Goal: Answer question/provide support

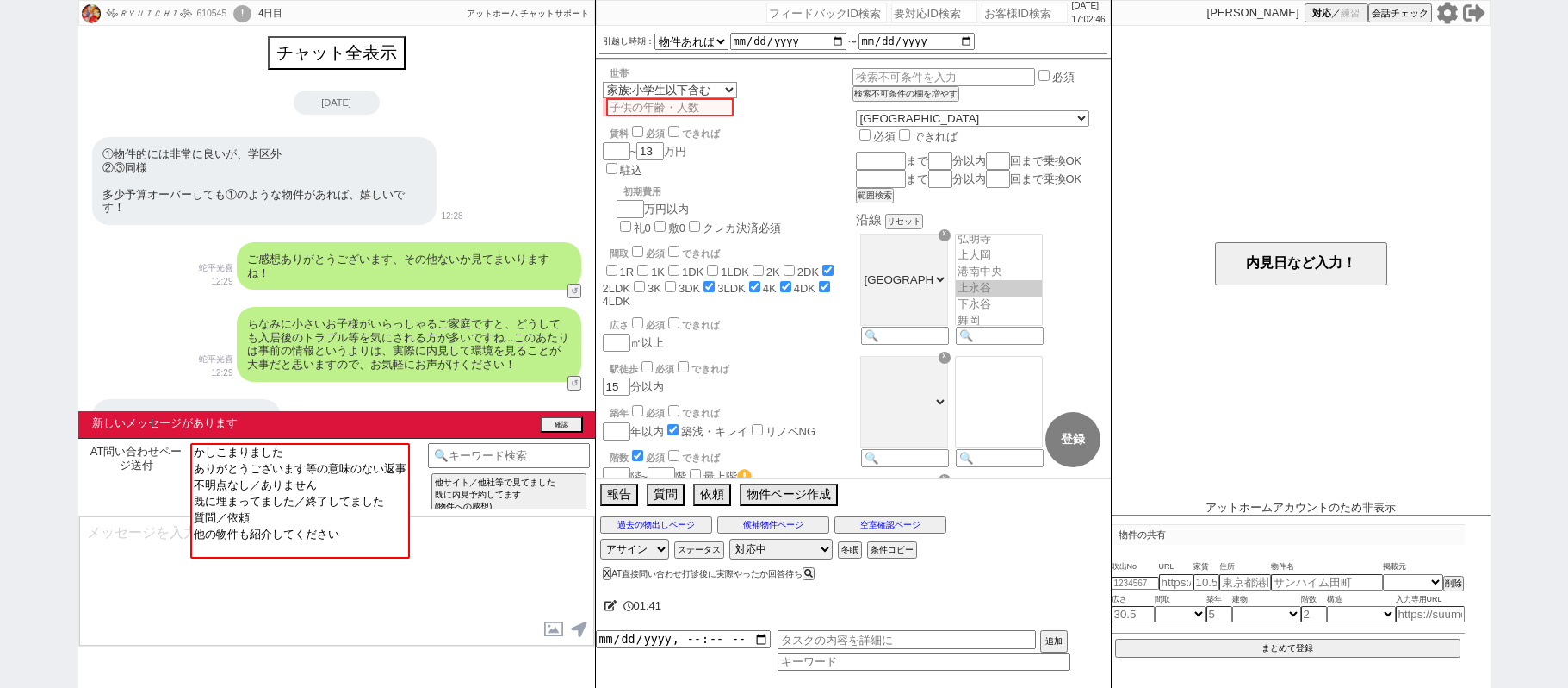
select select
select select "15"
select select "6"
select select "14"
select select "91"
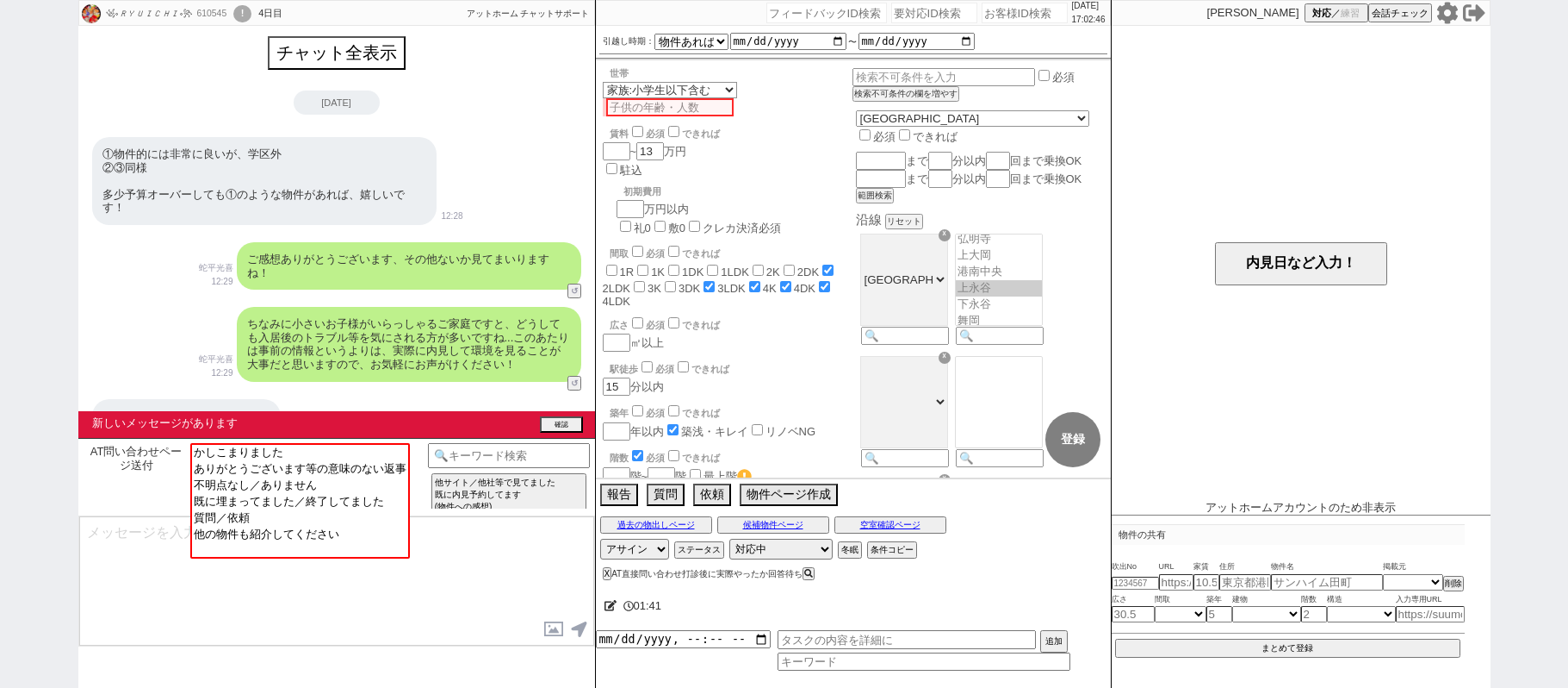
select select "2527"
select select
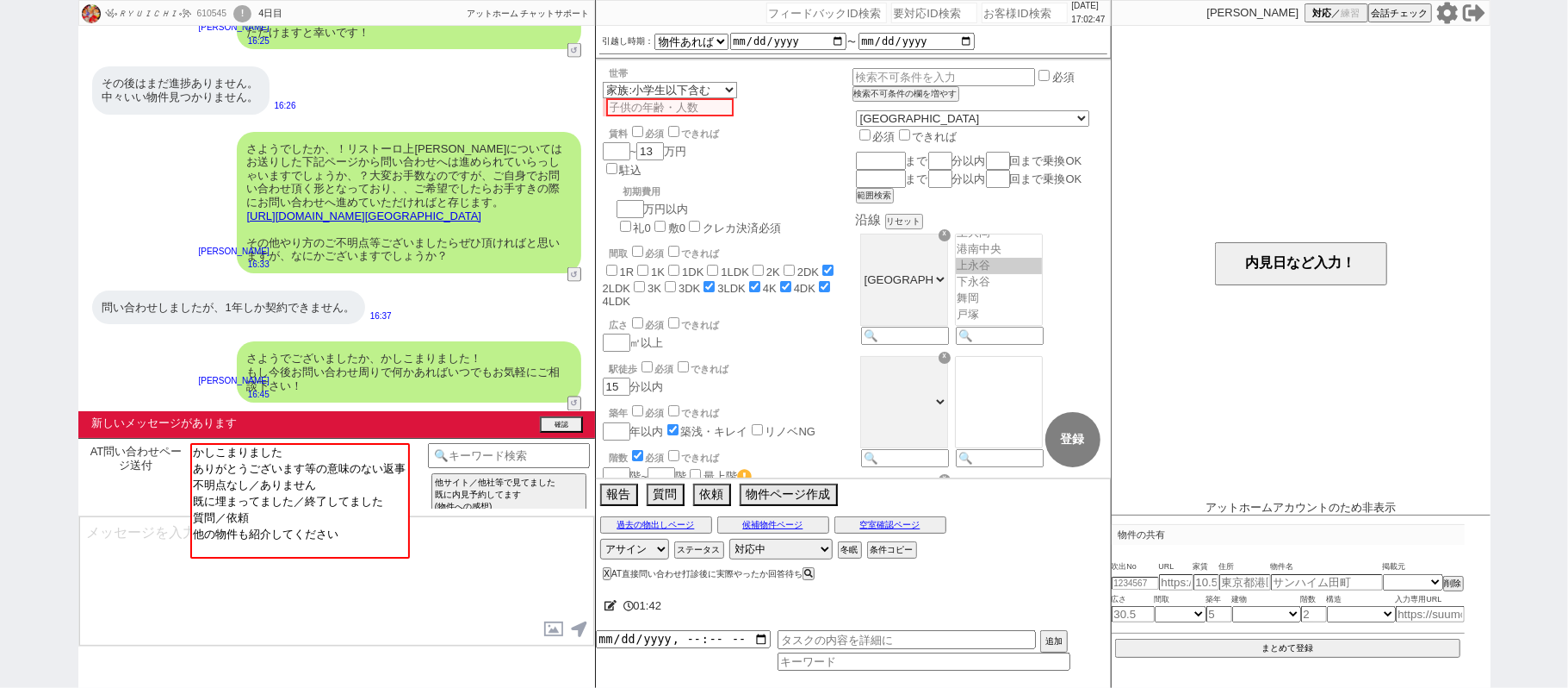
click at [1023, 7] on input "number" at bounding box center [1024, 13] width 86 height 20
paste input "610805"
type input "610805"
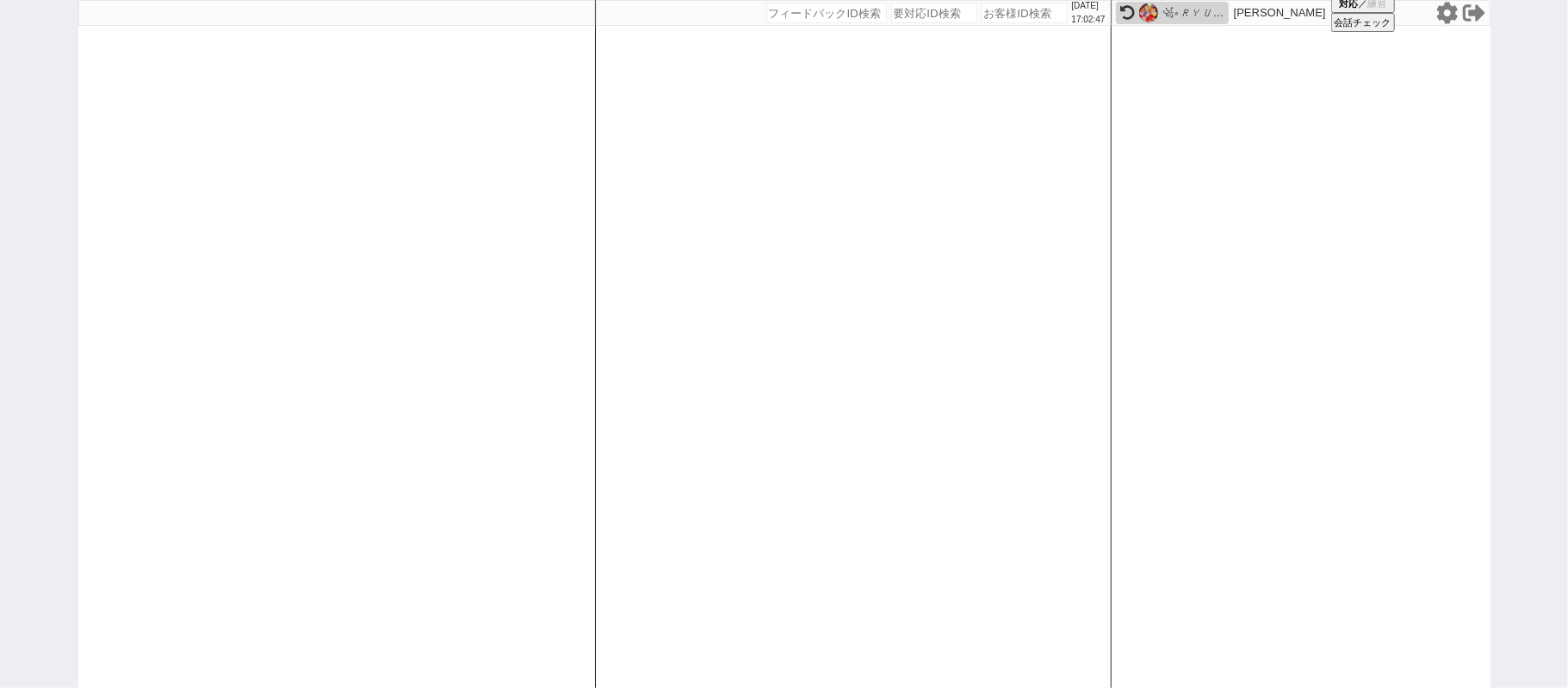
select select
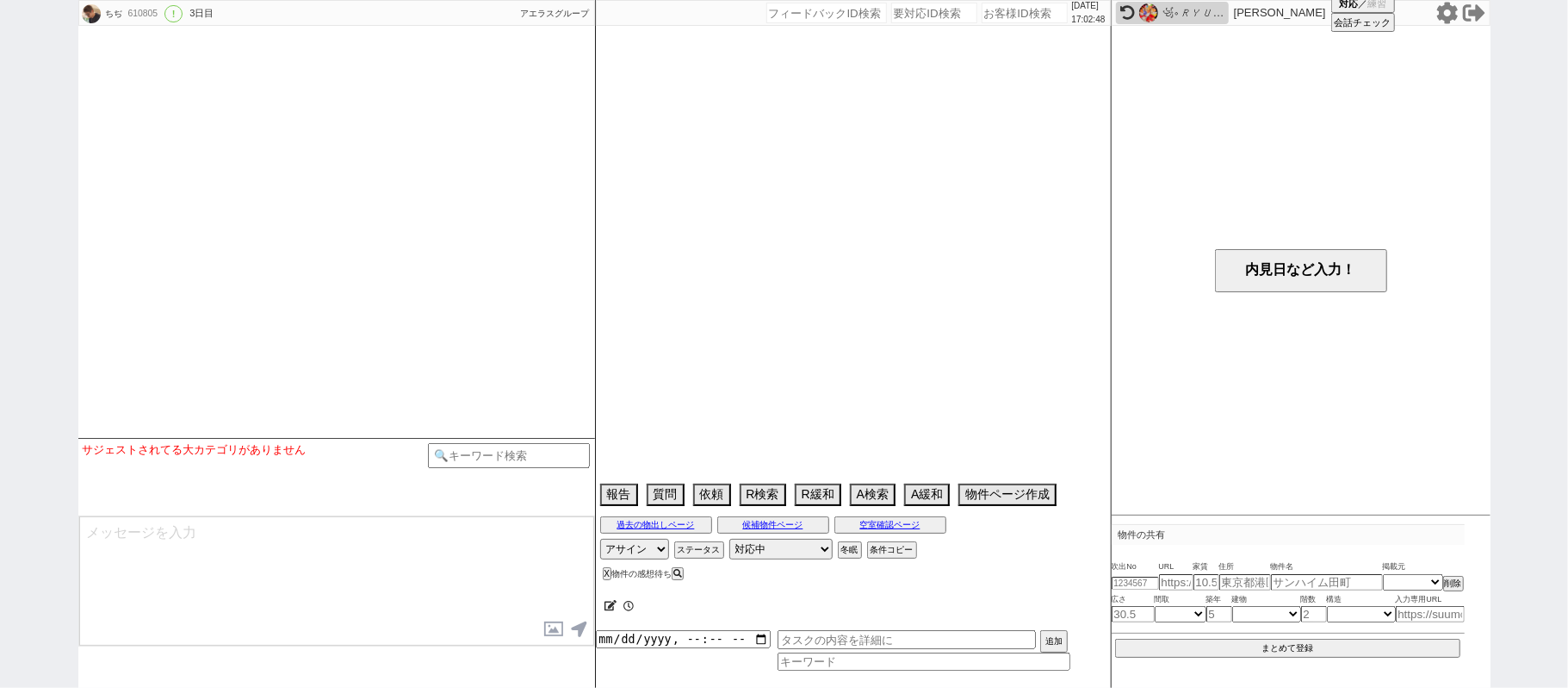
select select "20"
select select "6"
select select "69"
select select "[DATE]"
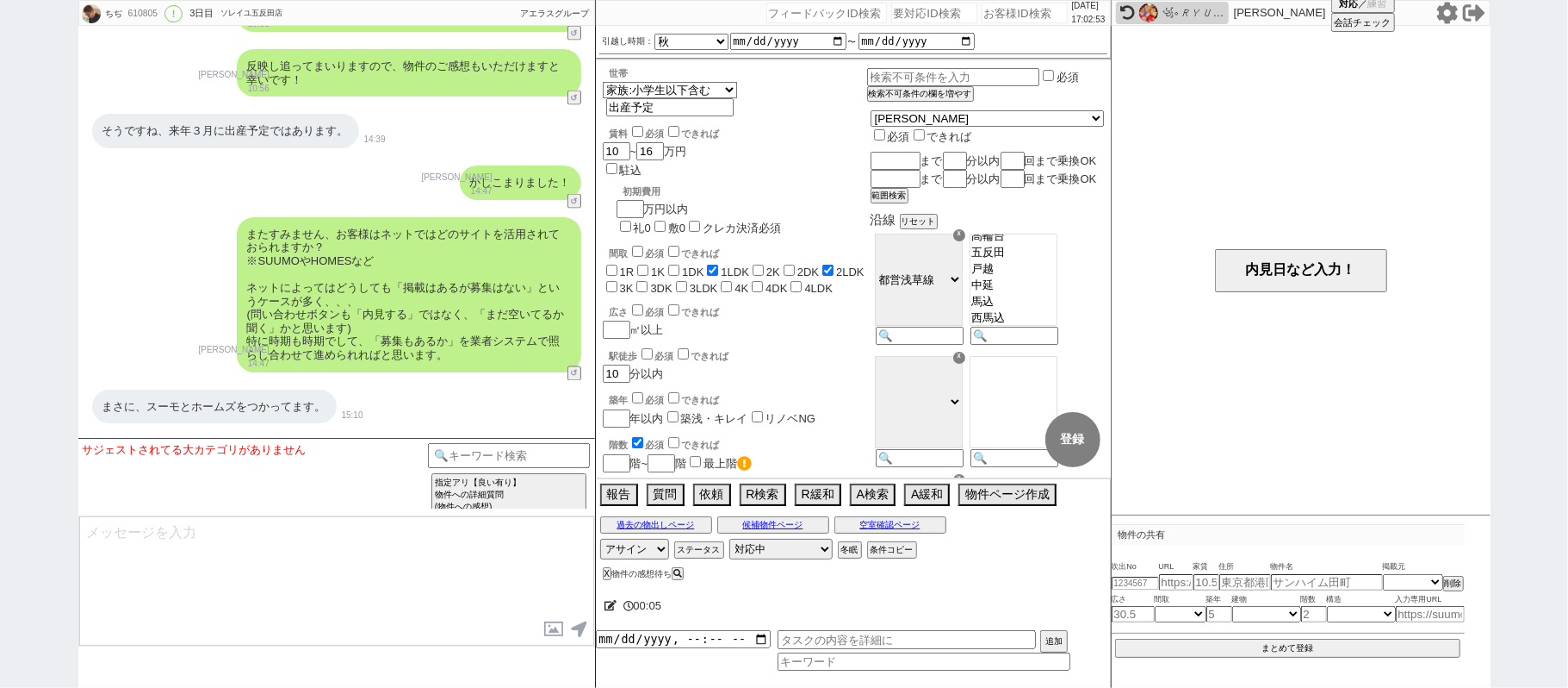
scroll to position [2589, 0]
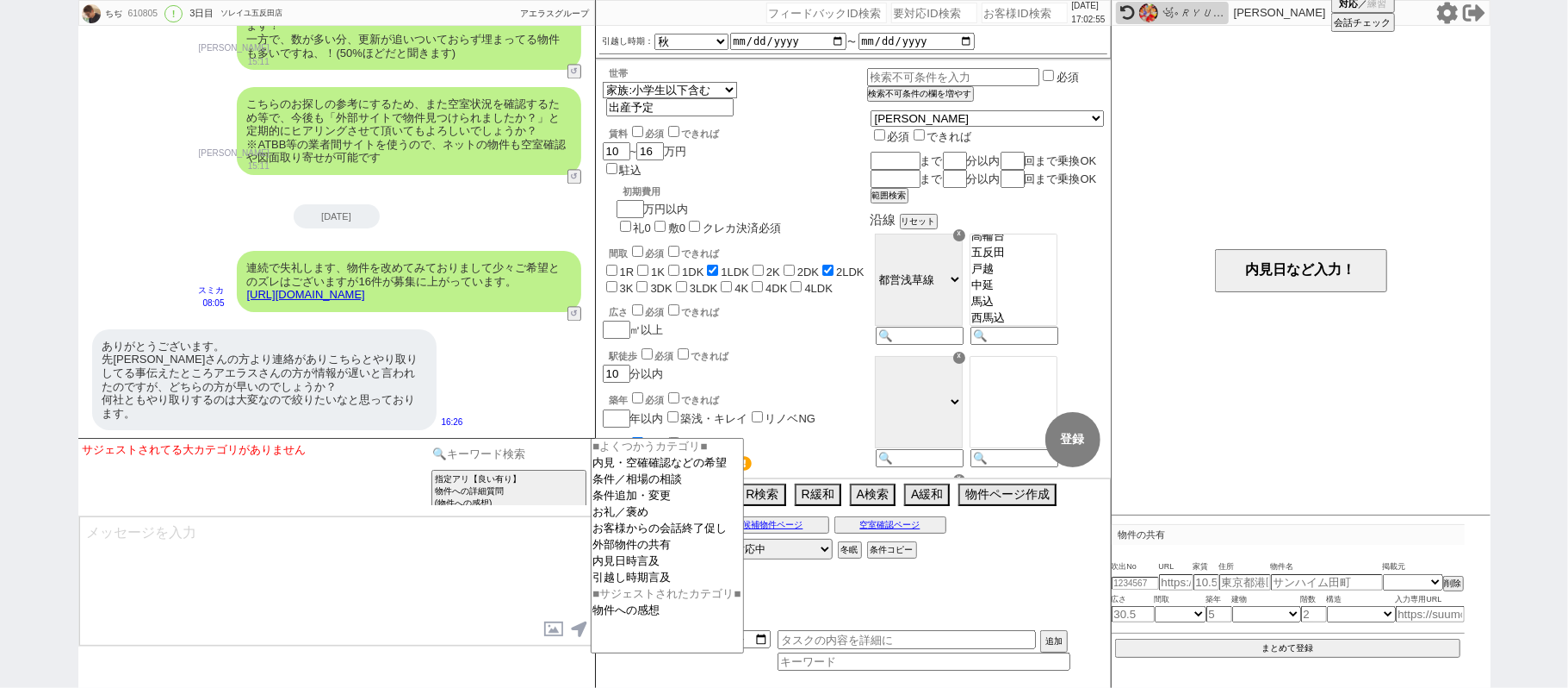
click at [525, 459] on input at bounding box center [509, 453] width 162 height 21
type input "二重"
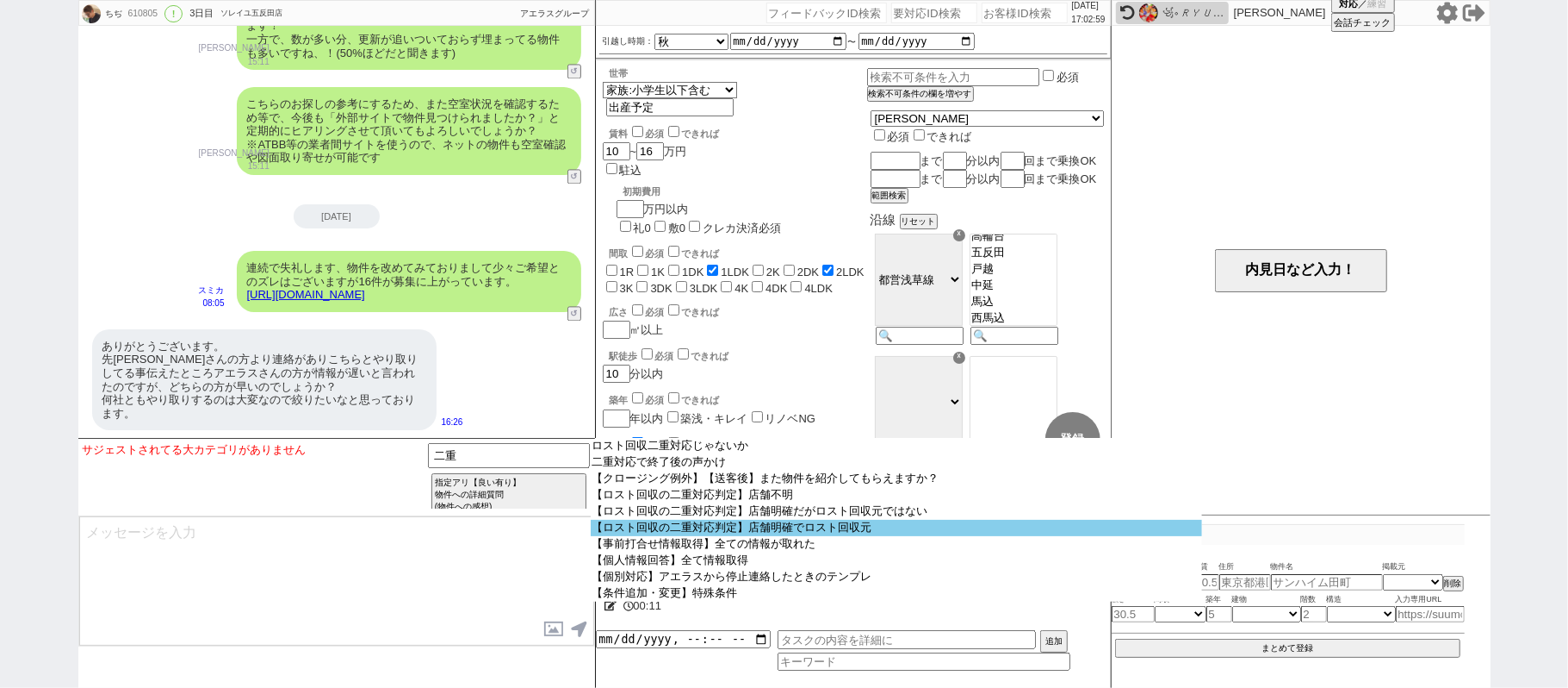
click at [738, 529] on option "【ロスト回収の二重対応判定】店舗明確でロスト回収元" at bounding box center [897, 528] width 613 height 17
select select "店舗明確でロスト回収元"
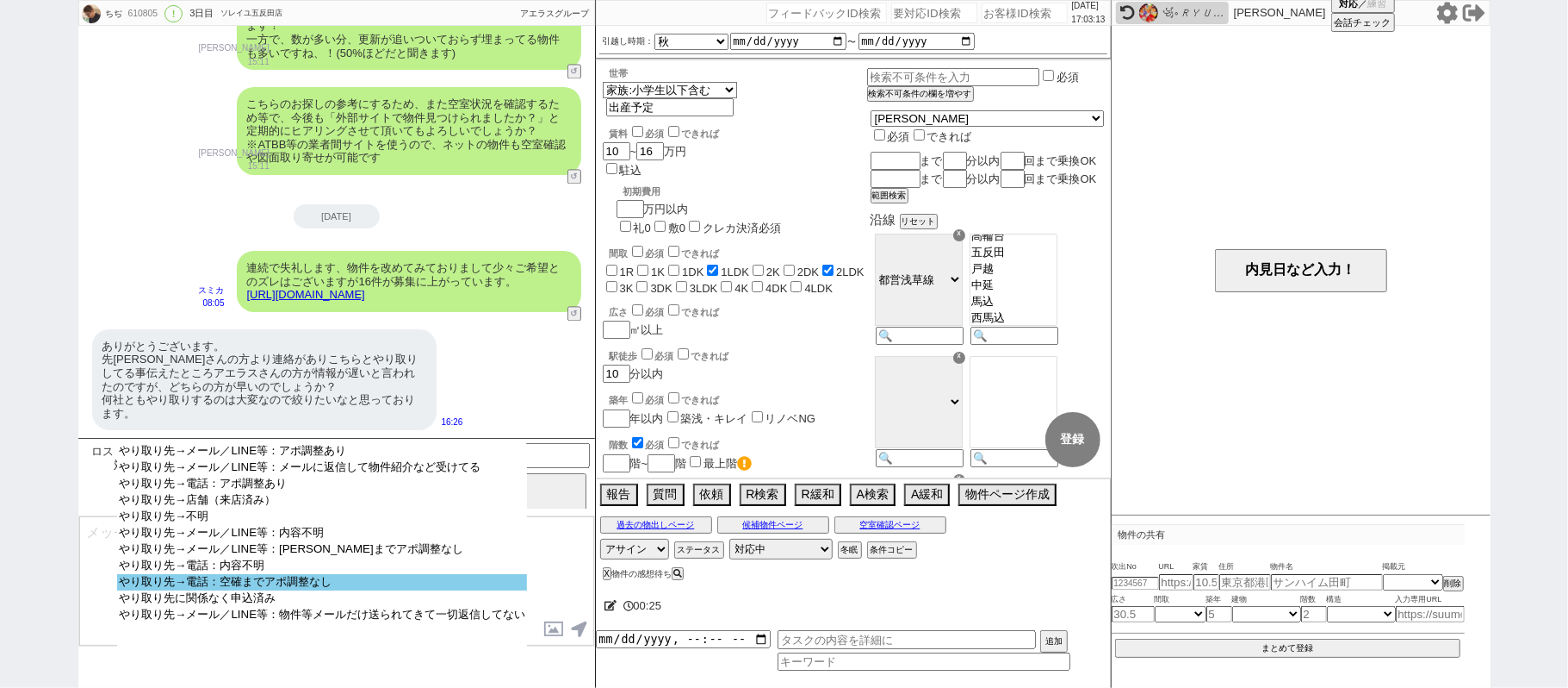
select select "やり取り先→電話：空確までアポ調整なし"
click at [307, 593] on option "やり取り先→電話：空確までアポ調整なし" at bounding box center [322, 598] width 410 height 17
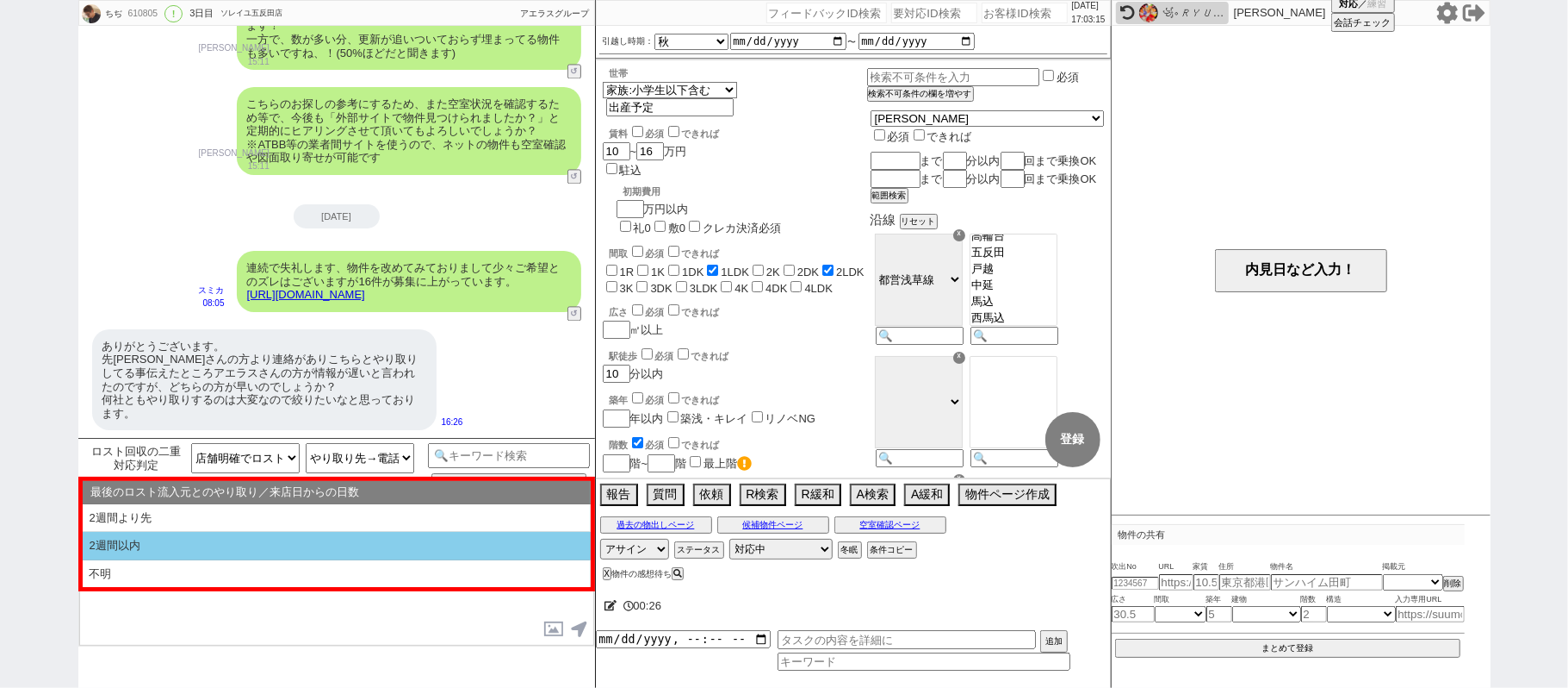
click at [266, 561] on li "2週間以内" at bounding box center [337, 574] width 509 height 28
select select "2週間以内"
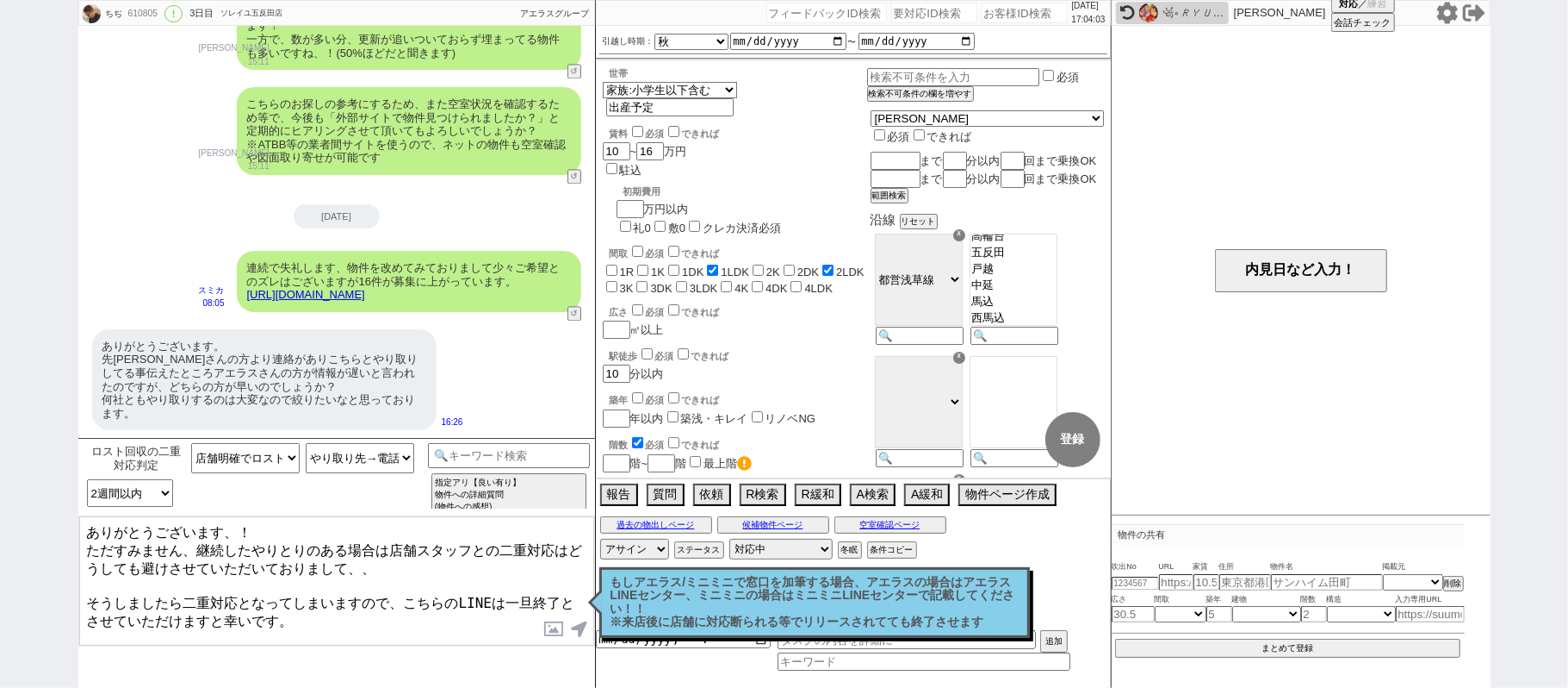
click at [1542, 138] on div "ちぢ 610805 ! 0 3日目 ソレイユ[PERSON_NAME]店 冬眠中 自社客 アエラスグループ スミカ_BPO チャット全表示 [DATE] よう…" at bounding box center [784, 344] width 1568 height 688
click at [265, 524] on textarea "ありがとうございます、！ ただすみません、継続したやりとりのある場合は店舗スタッフとの二重対応はどうしても避けさせていただいておりまして、、 そうしましたら二…" at bounding box center [337, 581] width 515 height 129
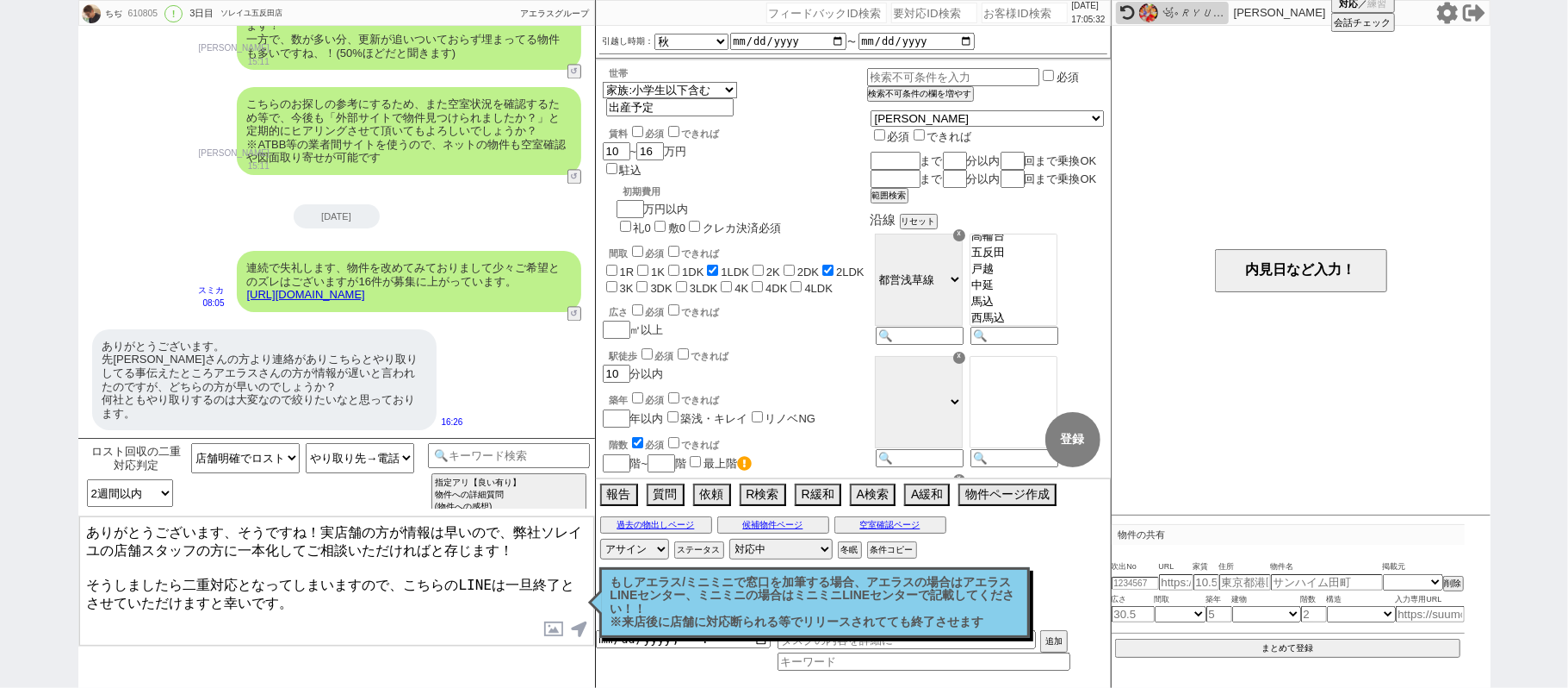
type textarea "ありがとうございます、そうですね！実店舗の方が情報は早いので、弊社ソレイユの店舗スタッフの方に一本化してご相談いただければと存じます！ そうしましたら二重対応…"
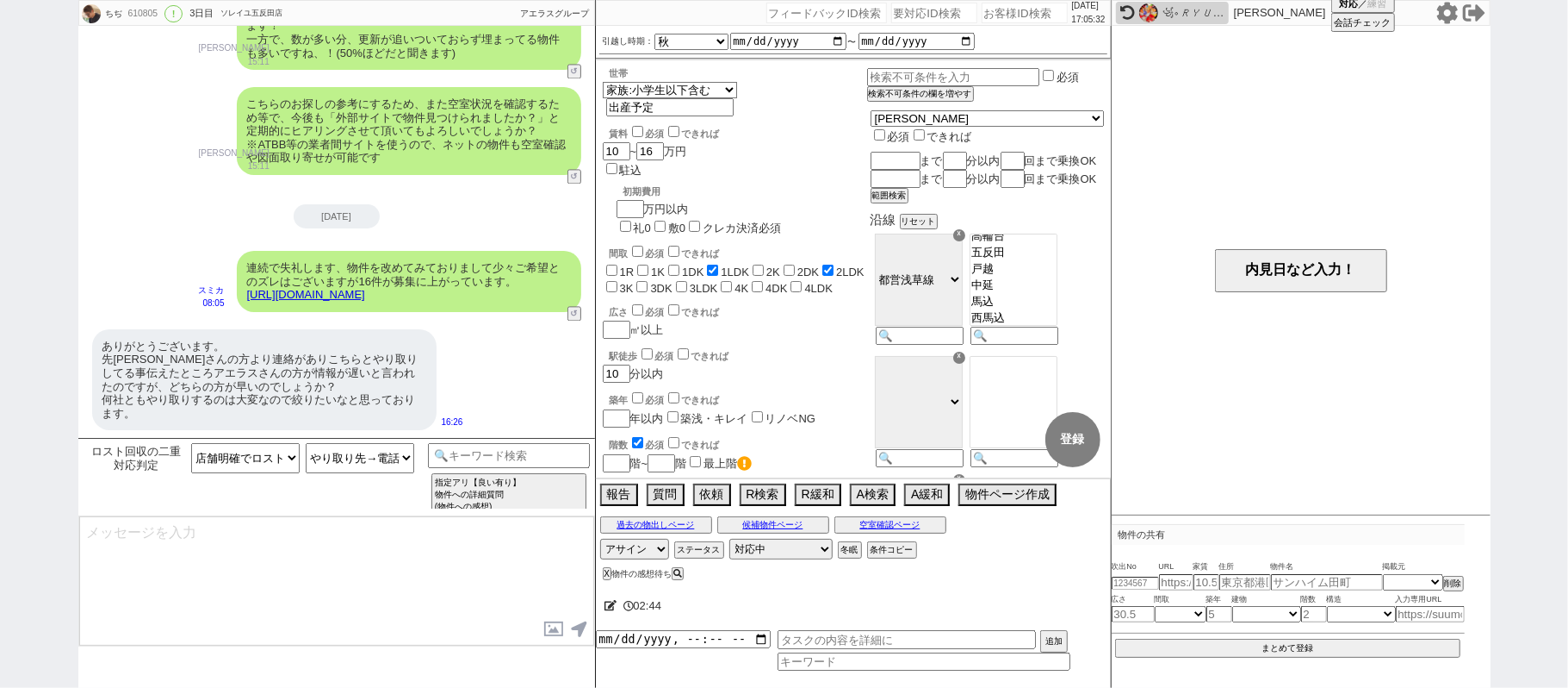
scroll to position [2710, 0]
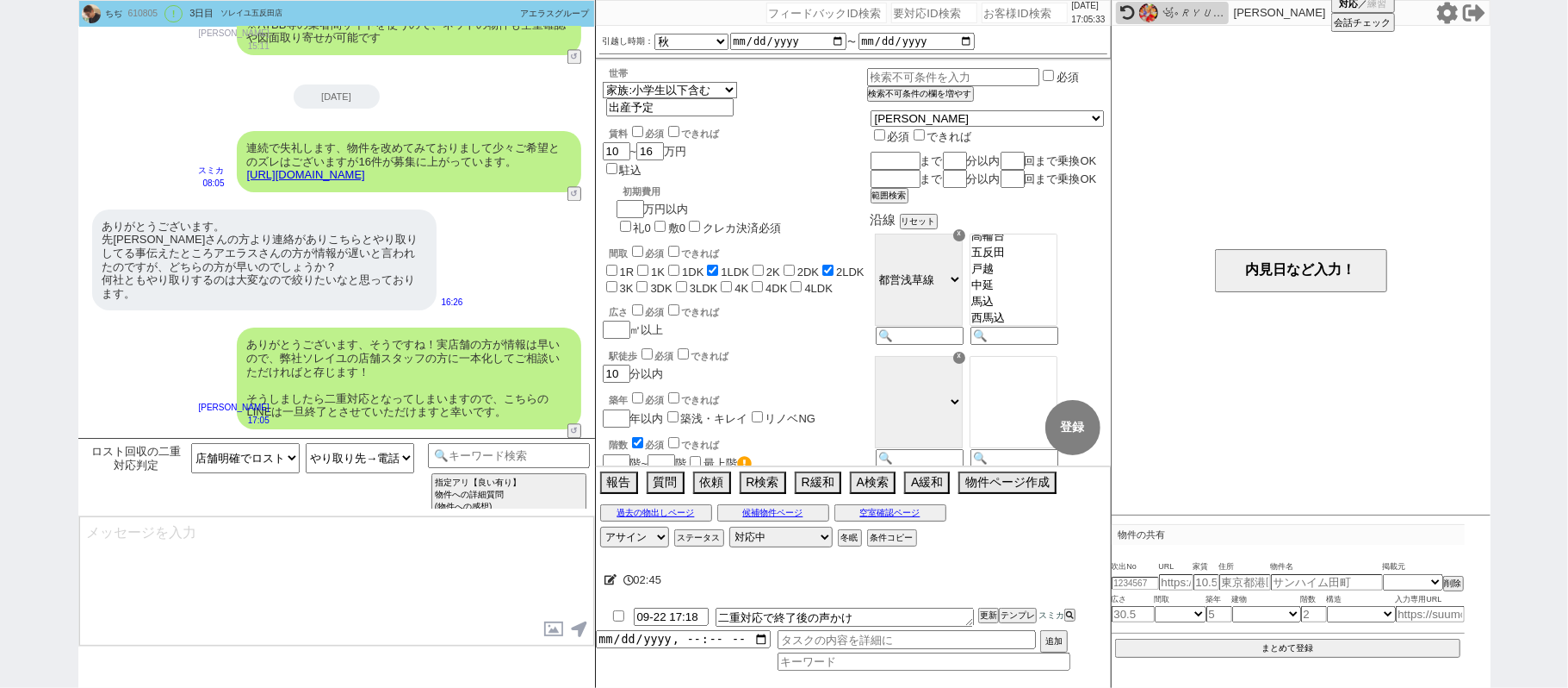
type textarea "もし店舗と進めていくなかで物件がお決まりにならなかった場合などは、 担当に「LINEのほうで探していいですか？」といった旨ご確認いただき、 再度またご連絡いた…"
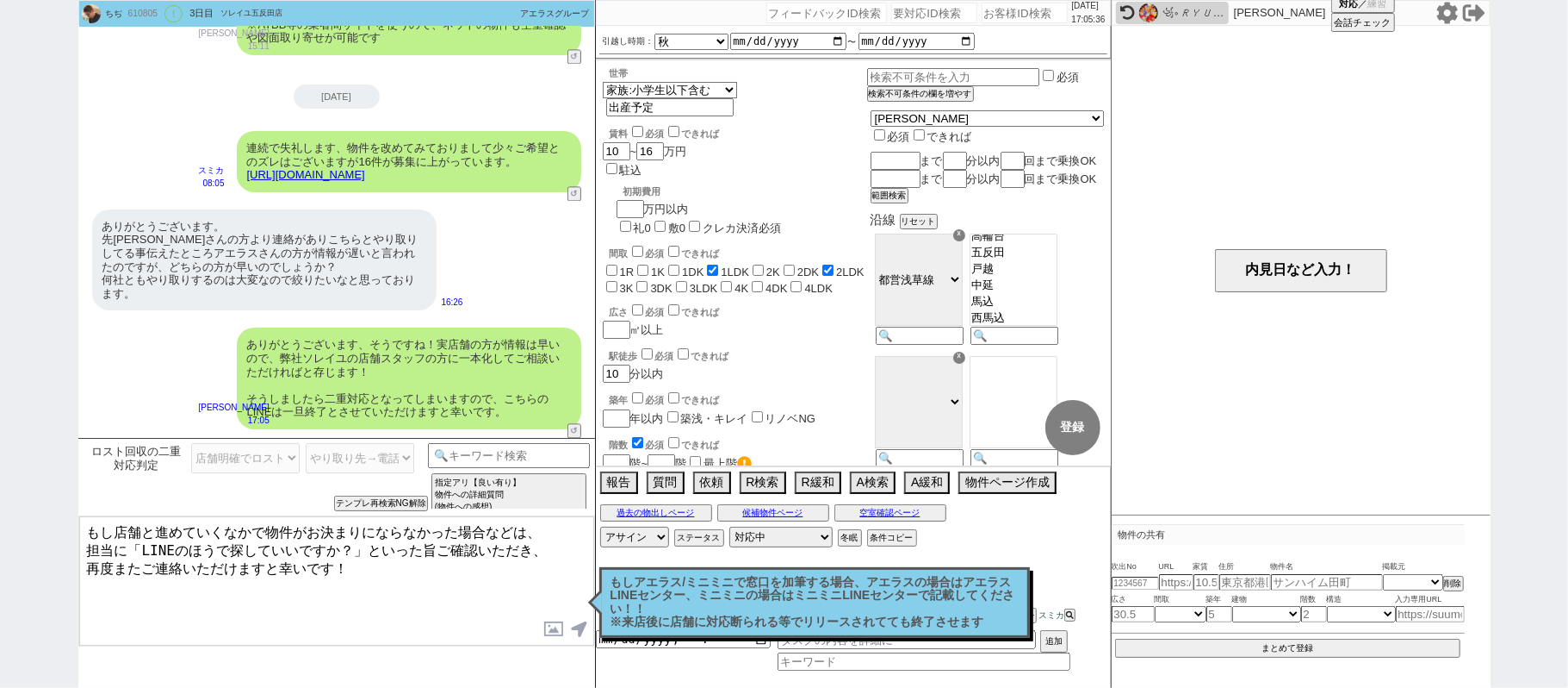
click at [748, 600] on p "もしアエラス/ミニミニで窓口を加筆する場合、アエラスの場合はアエラスLINEセンター、ミニミニの場合はミニミニLINEセンターで記載してください！！ ※来店後…" at bounding box center [815, 602] width 408 height 54
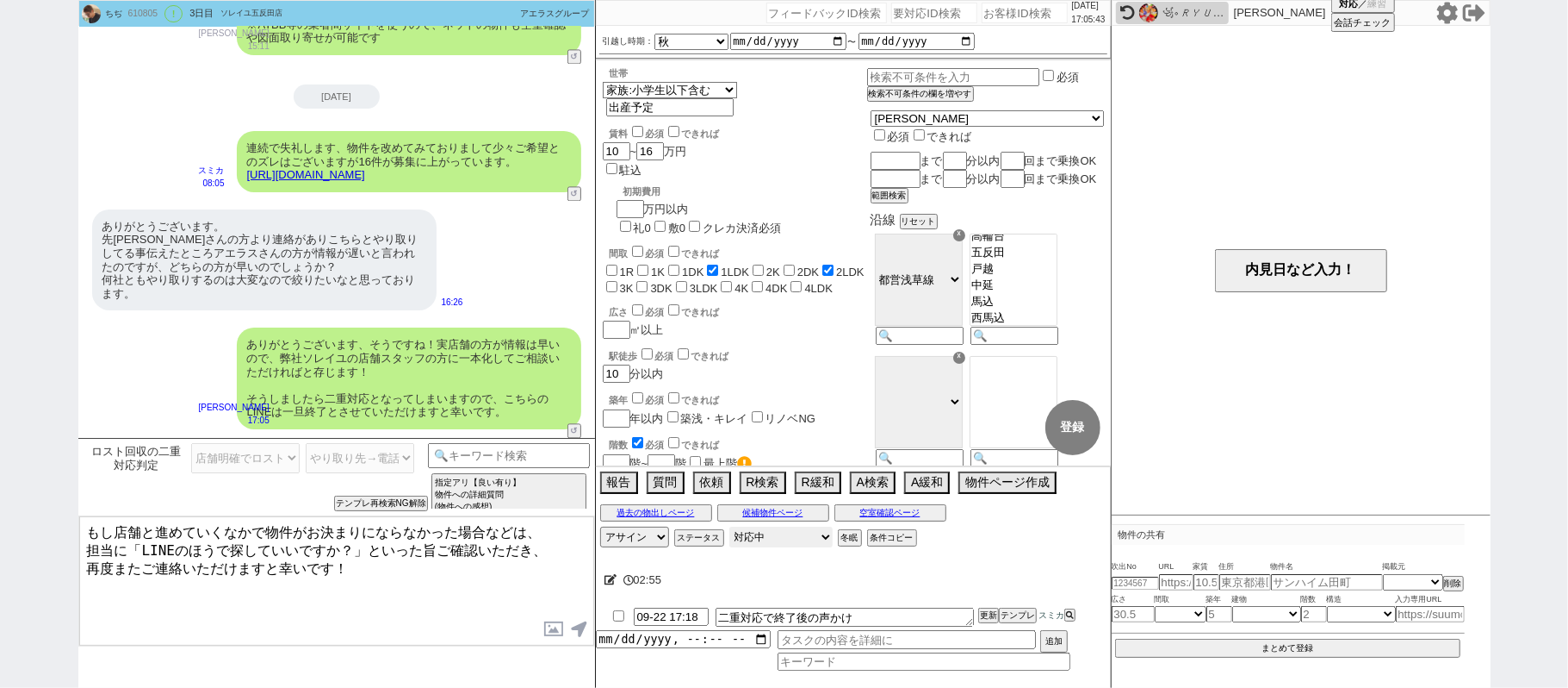
click at [737, 536] on select "対応中 引き継ぎ完了 ブロック 長期間返信なし 紹介不可 別の所で決まった 客の都合で引越しが無くなった 接客開始後に冬眠" at bounding box center [781, 537] width 103 height 20
select select "500"
click at [729, 529] on select "対応中 引き継ぎ完了 ブロック 長期間返信なし 紹介不可 別の所で決まった 客の都合で引越しが無くなった 接客開始後に冬眠" at bounding box center [781, 537] width 103 height 20
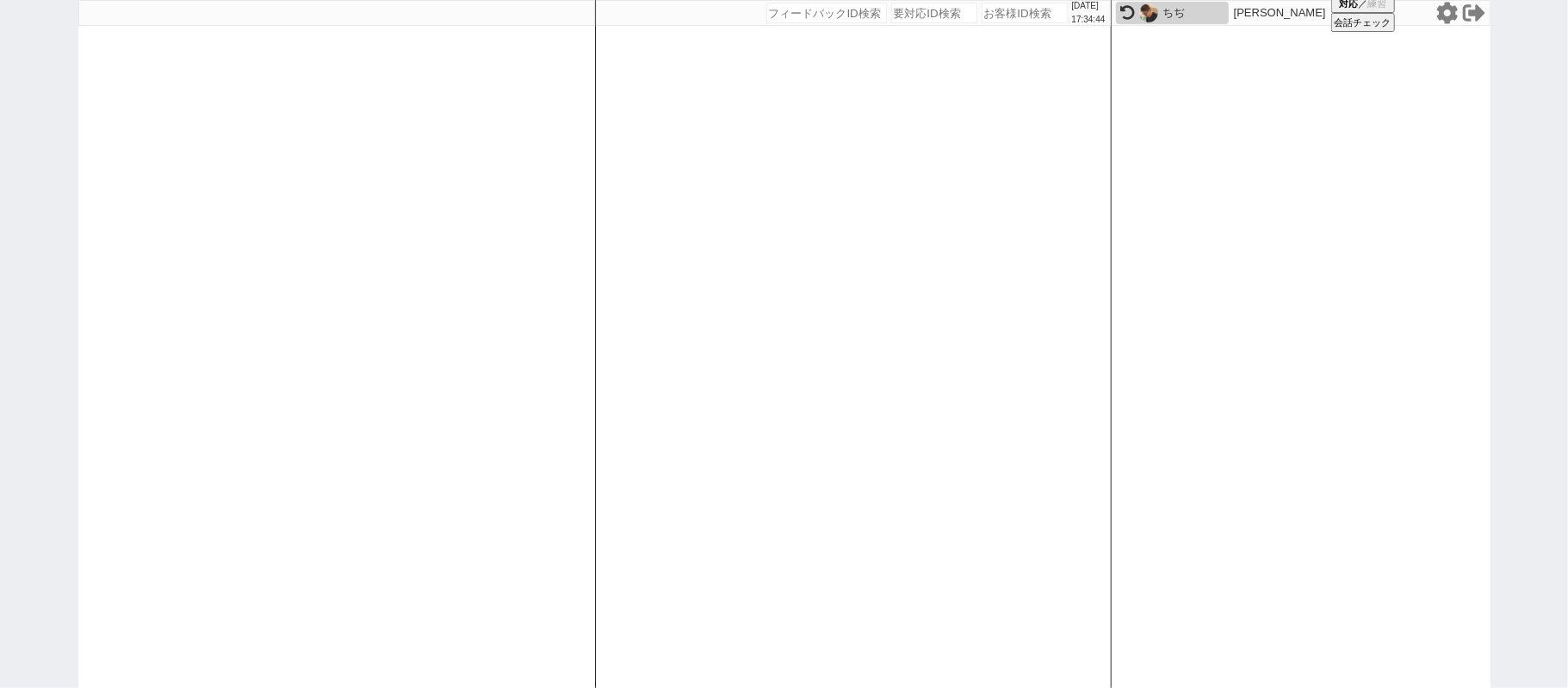
click at [1444, 8] on icon at bounding box center [1447, 12] width 20 height 21
drag, startPoint x: 1024, startPoint y: 20, endPoint x: 1018, endPoint y: 48, distance: 28.6
click at [1025, 19] on input "number" at bounding box center [1024, 13] width 86 height 20
paste input "609233"
type input "609233"
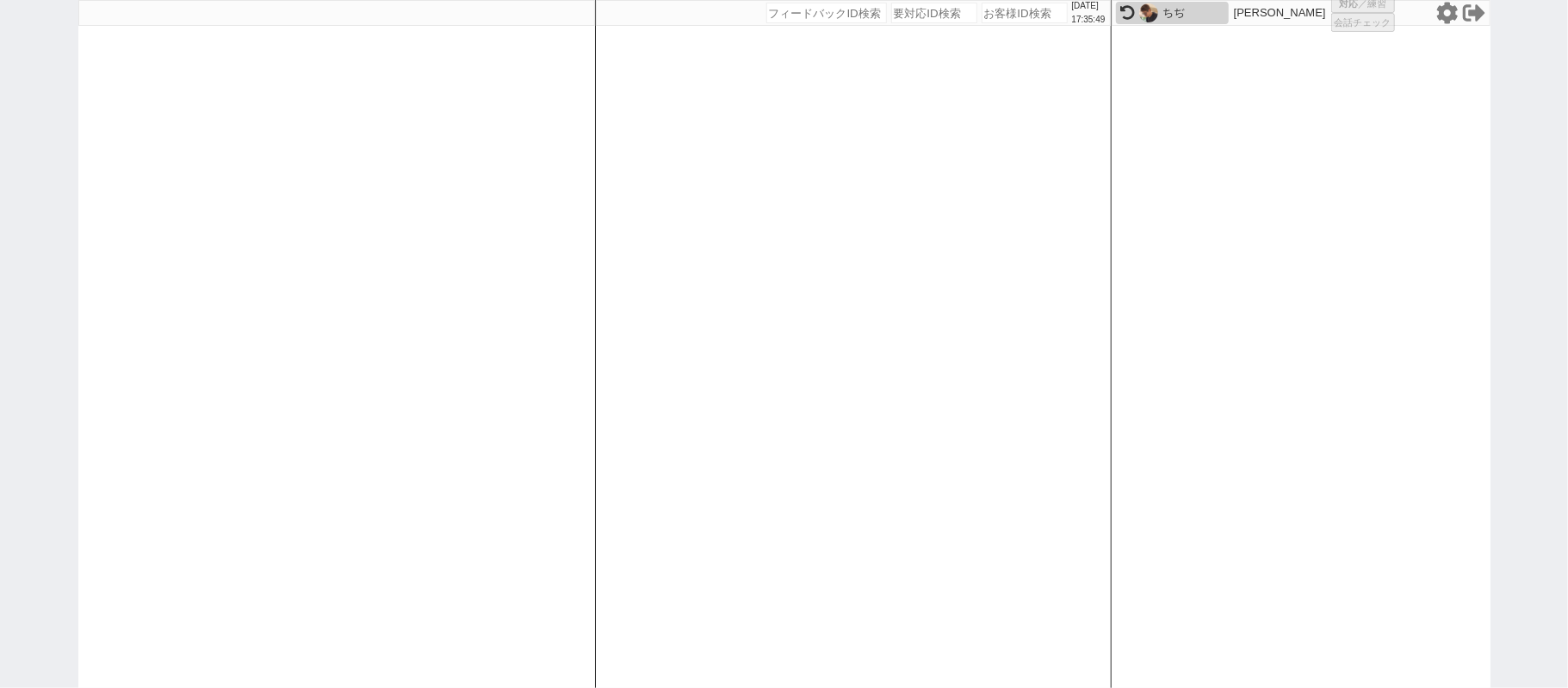
select select "1"
select select "2"
select select
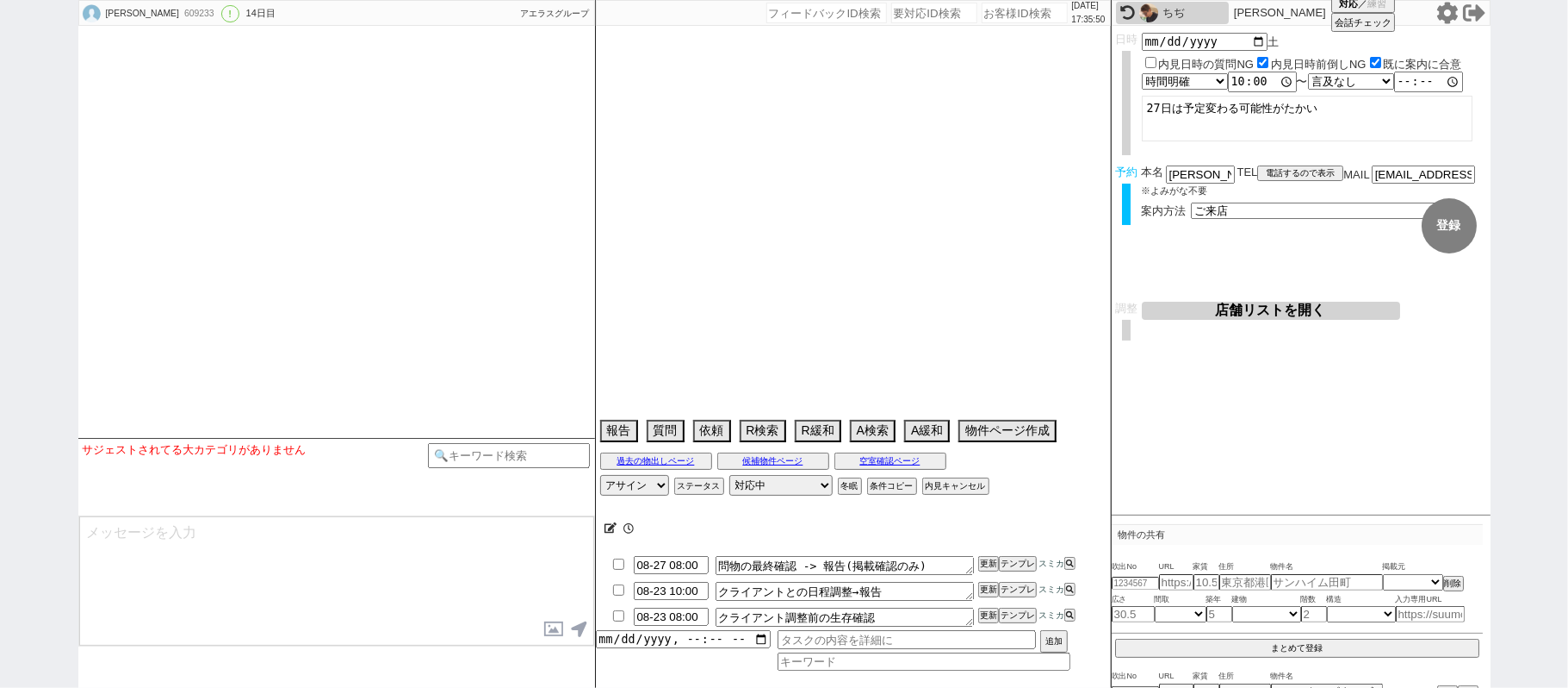
type textarea "当日までの他社予定なし"
select select "2025"
select select "9"
select select "34"
select select "0"
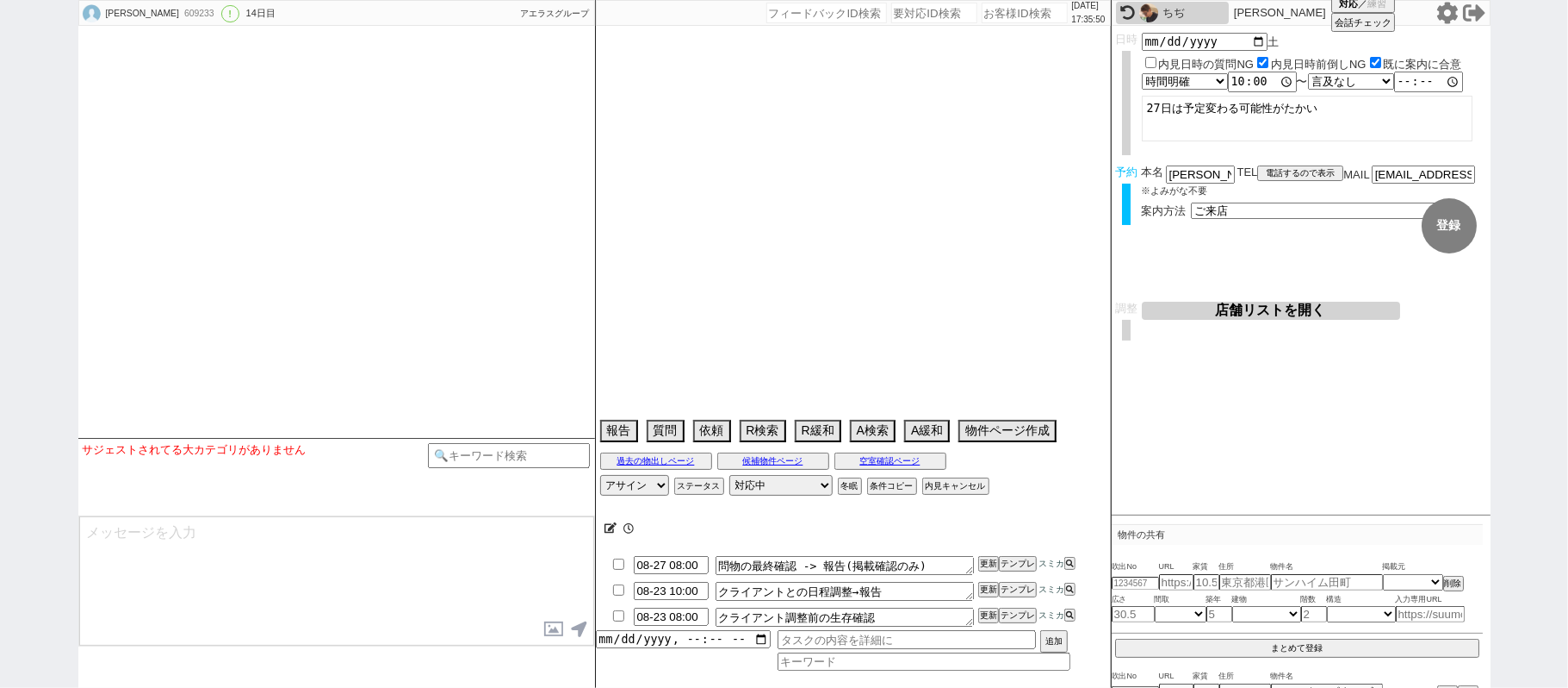
select select "11"
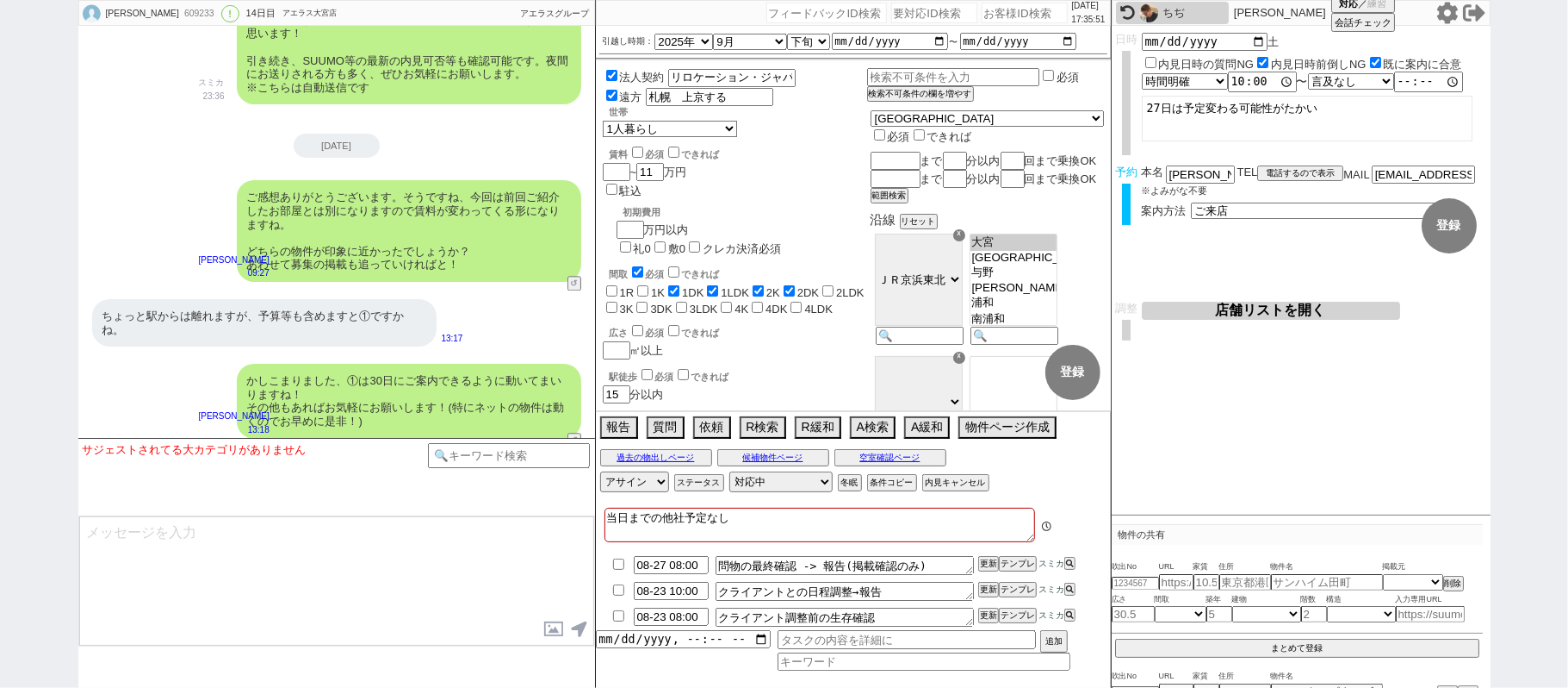
scroll to position [12405, 0]
